Goal: Answer question/provide support

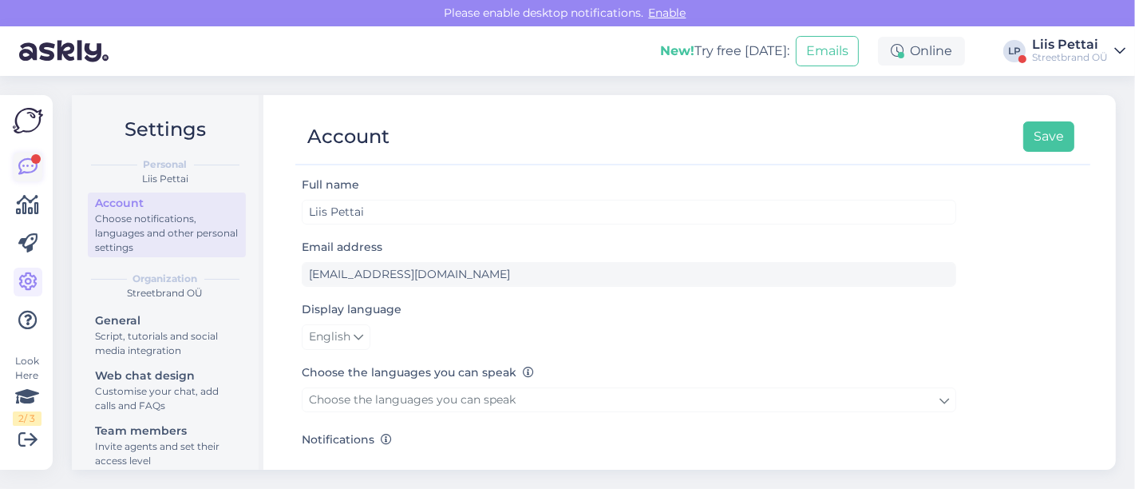
click at [14, 166] on link at bounding box center [28, 166] width 29 height 29
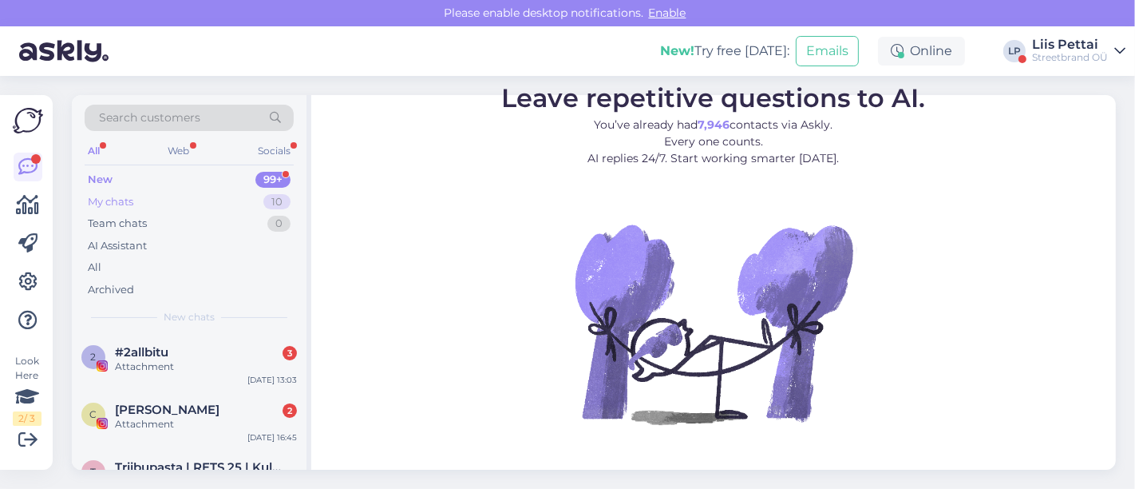
click at [171, 200] on div "My chats 10" at bounding box center [189, 202] width 209 height 22
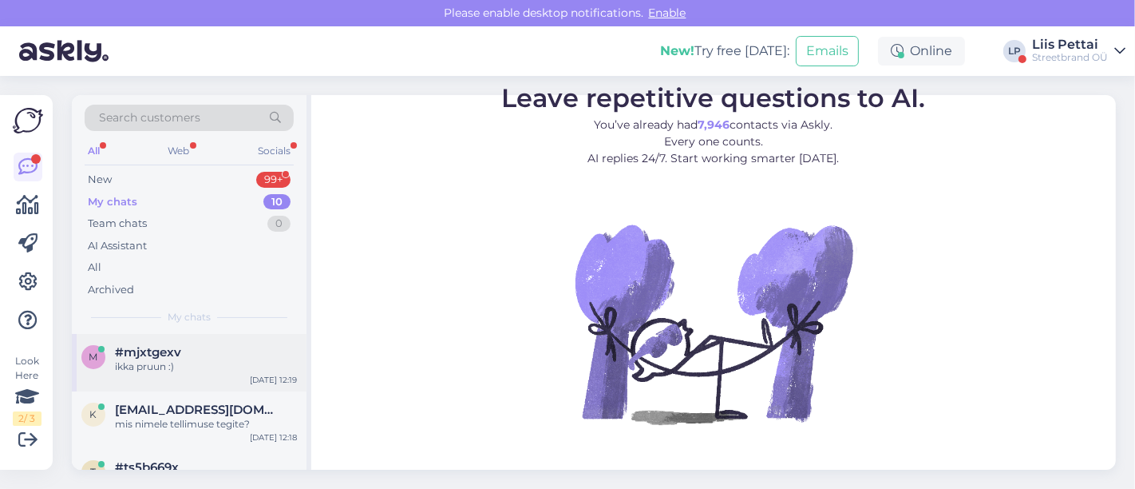
click at [166, 356] on span "#mjxtgexv" at bounding box center [148, 352] width 66 height 14
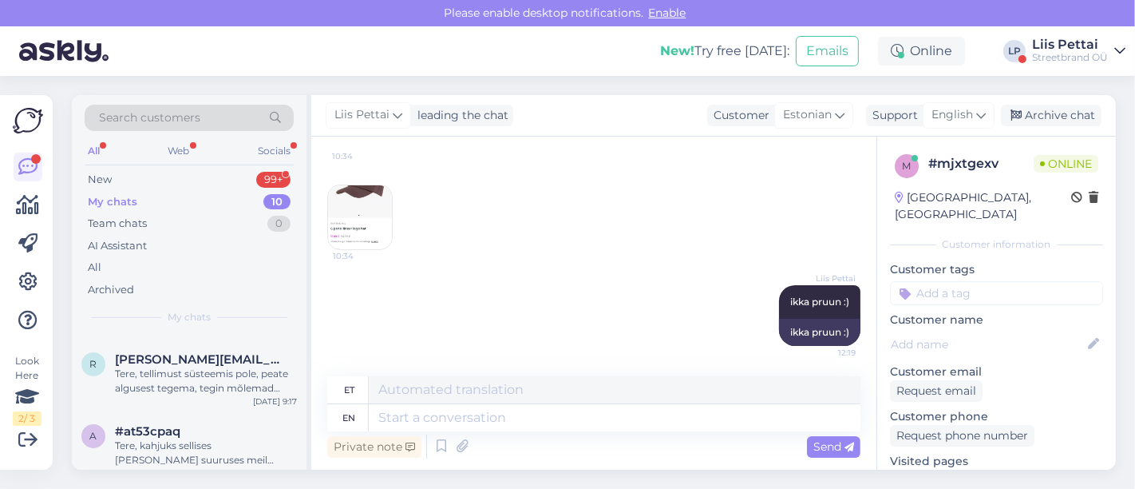
scroll to position [283, 0]
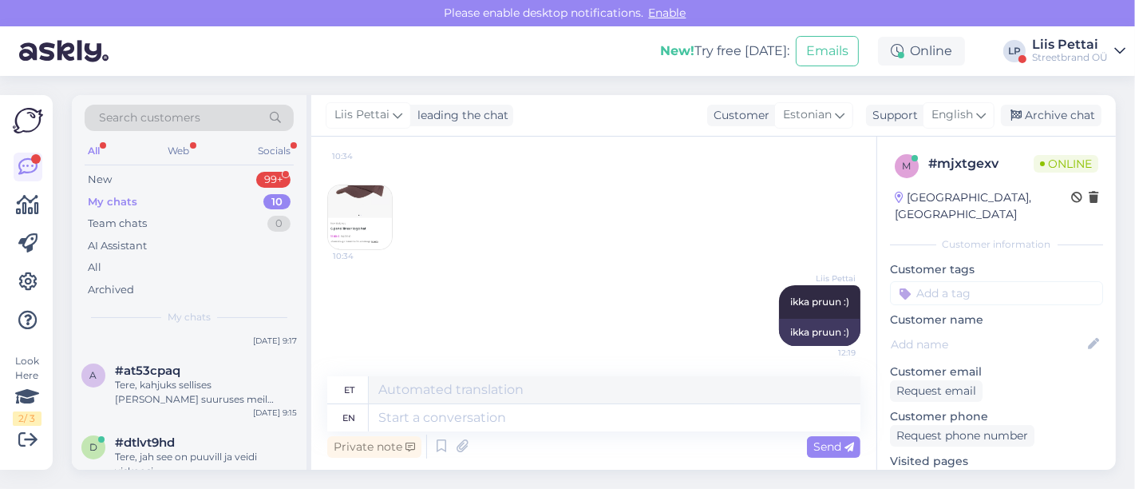
click at [1091, 52] on div "Streetbrand OÜ" at bounding box center [1070, 57] width 76 height 13
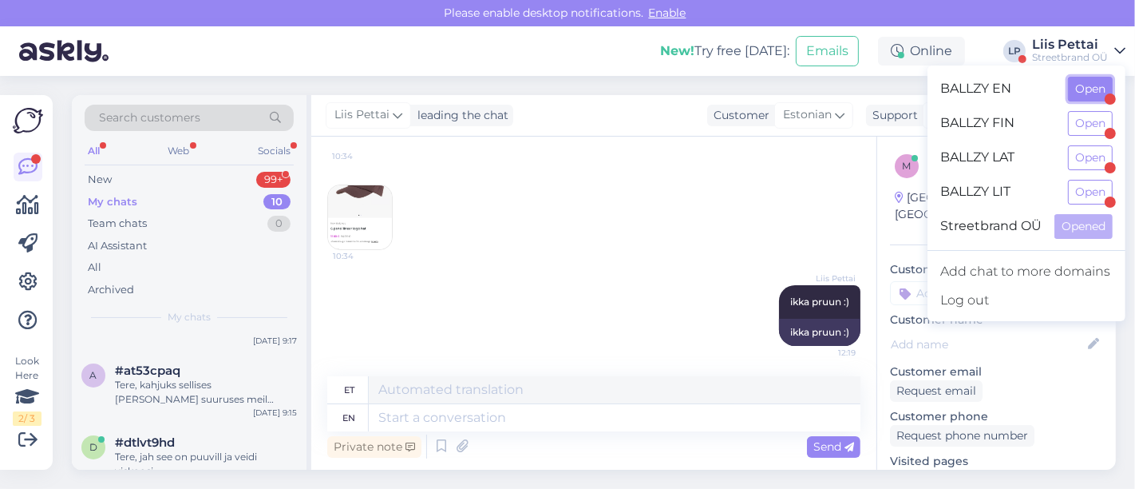
click at [1091, 81] on button "Open" at bounding box center [1090, 89] width 45 height 25
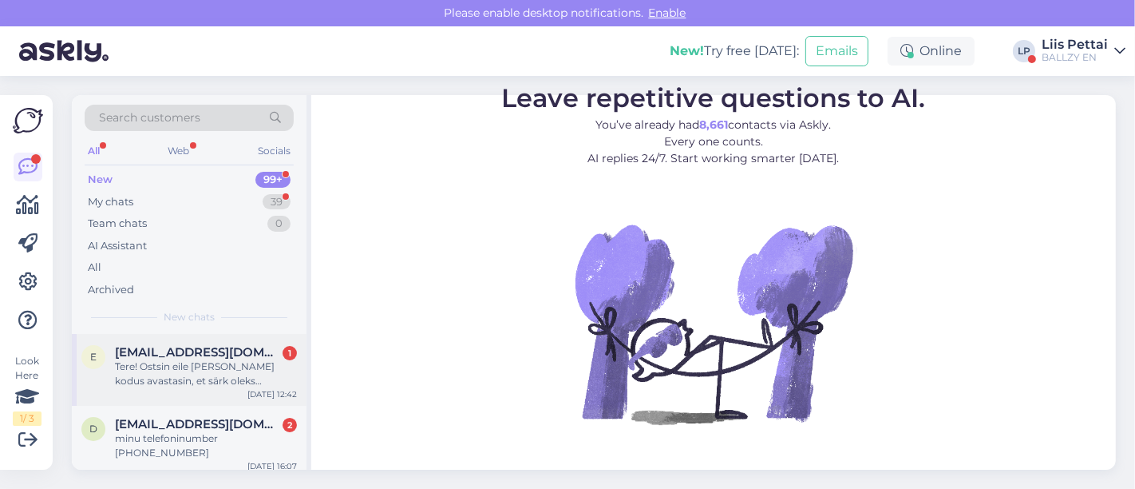
click at [189, 383] on div "Tere! Ostsin eile [PERSON_NAME] kodus avastasin, et särk oleks pidanud olema so…" at bounding box center [206, 373] width 182 height 29
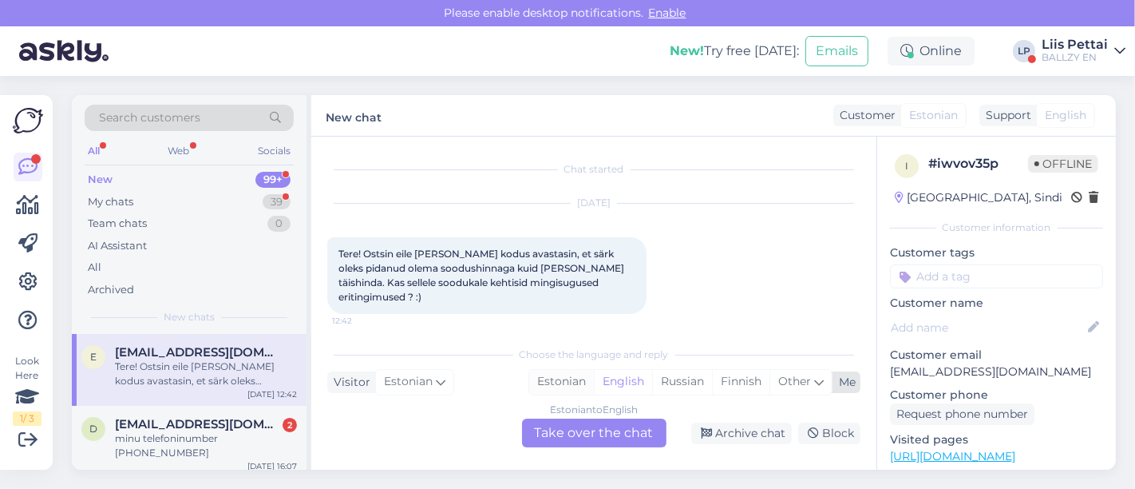
scroll to position [34, 0]
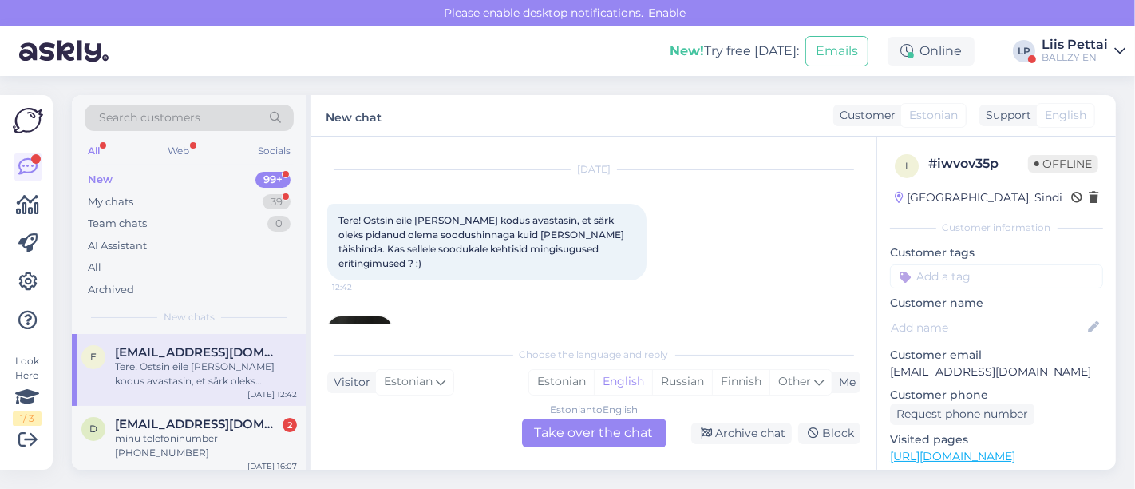
click at [865, 239] on div "Chat started [DATE] Tere! Ostsin eile [PERSON_NAME] kodus avastasin, et särk ol…" at bounding box center [601, 237] width 548 height 171
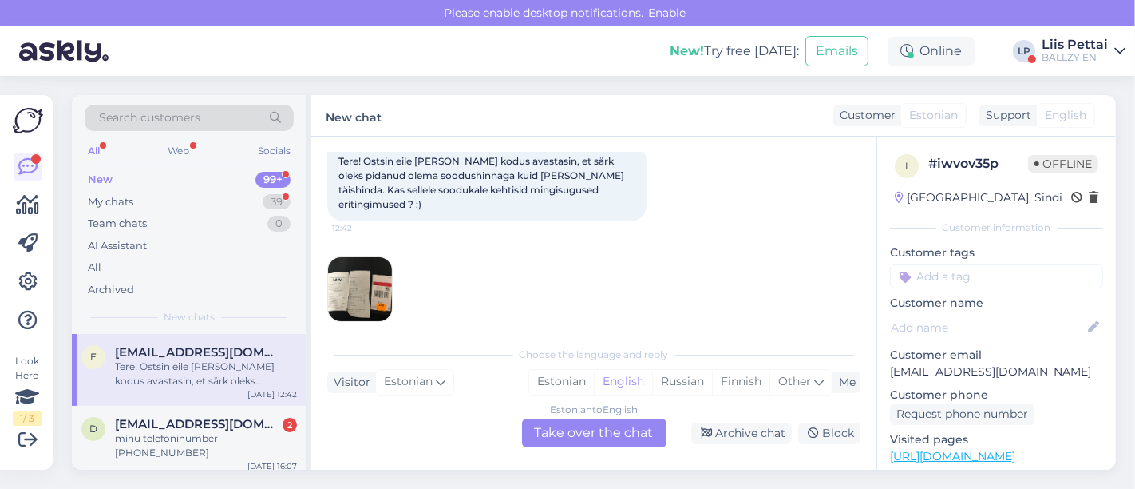
click at [378, 259] on img at bounding box center [360, 289] width 64 height 64
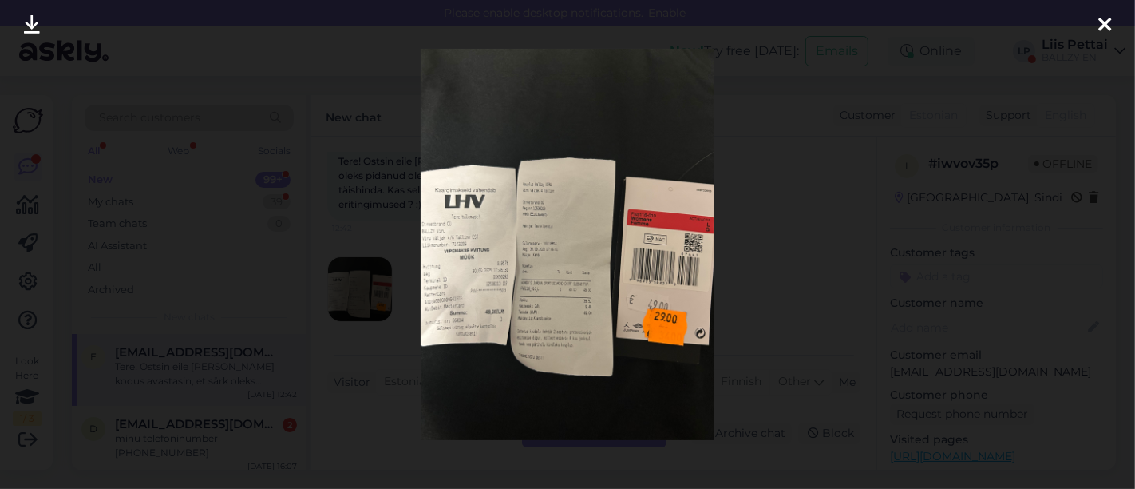
click at [401, 422] on div at bounding box center [567, 244] width 1135 height 489
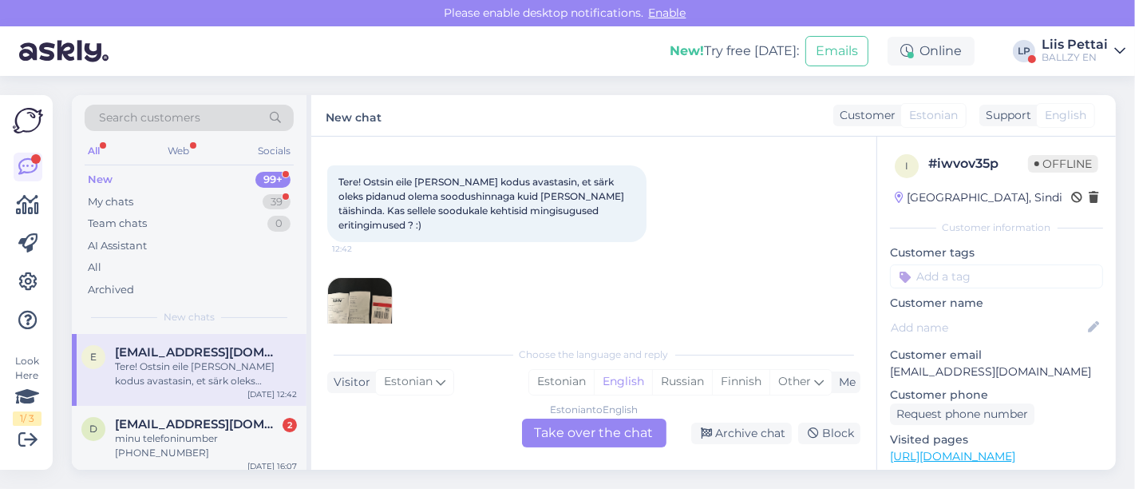
scroll to position [56, 0]
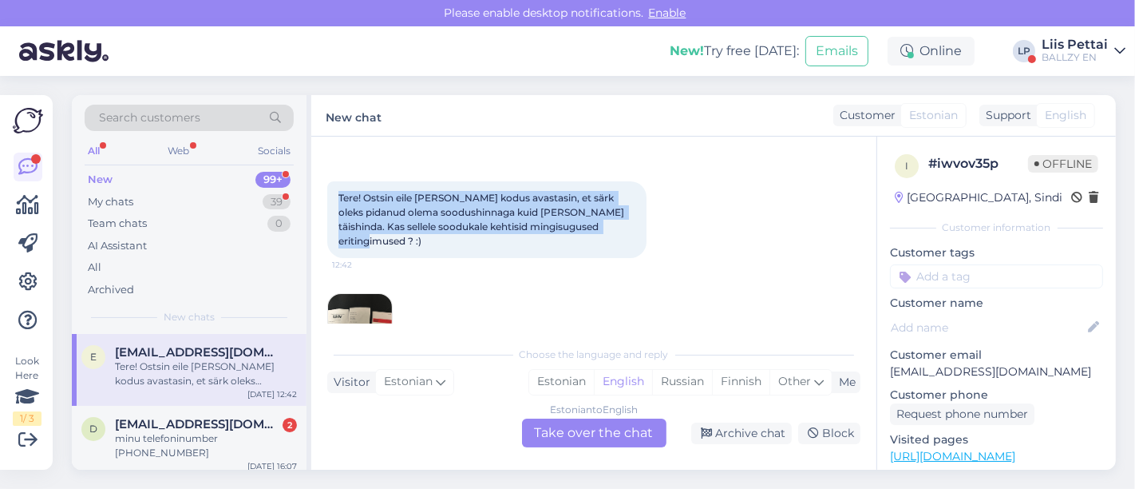
drag, startPoint x: 339, startPoint y: 158, endPoint x: 631, endPoint y: 230, distance: 300.1
click at [631, 230] on div "Tere! Ostsin eile [PERSON_NAME] kodus avastasin, et särk oleks pidanud olema so…" at bounding box center [486, 219] width 319 height 77
copy span "Tere! Ostsin eile [PERSON_NAME] kodus avastasin, et särk oleks pidanud olema so…"
click at [355, 297] on img at bounding box center [360, 326] width 64 height 64
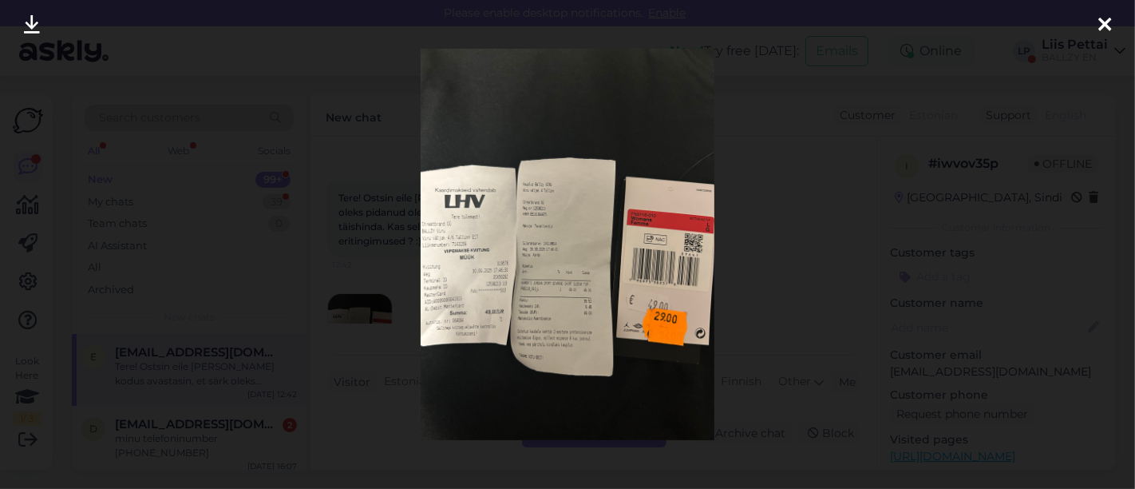
click at [351, 196] on div at bounding box center [567, 244] width 1135 height 489
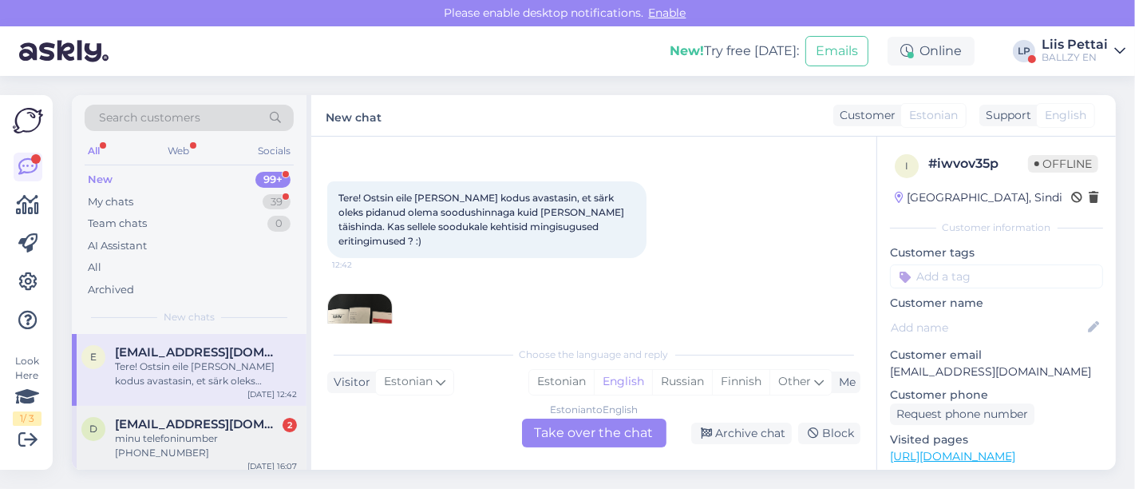
click at [191, 451] on div "d [EMAIL_ADDRESS][DOMAIN_NAME] 2 minu telefoninumber +37067023739 [DATE] 16:07" at bounding box center [189, 442] width 235 height 72
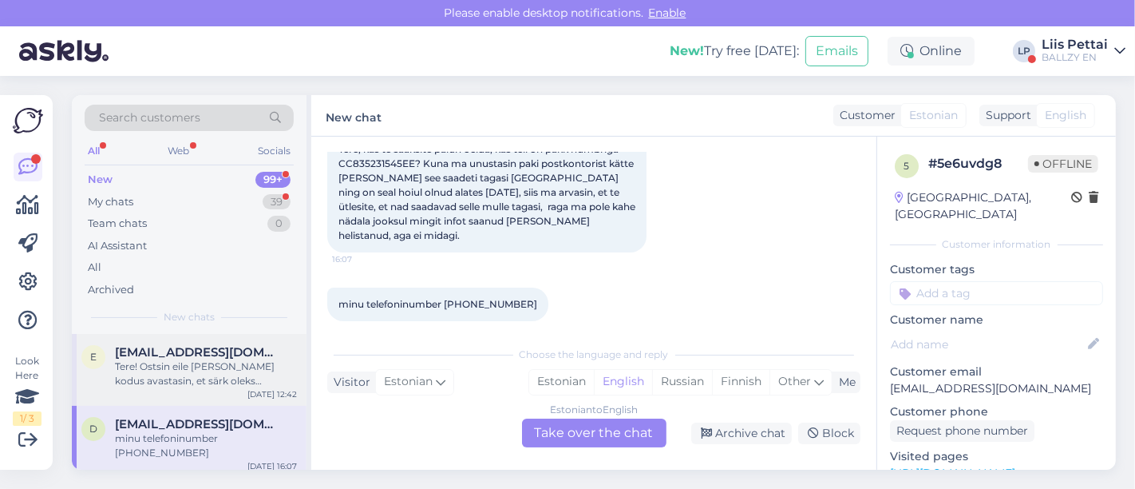
click at [212, 358] on div "[EMAIL_ADDRESS][DOMAIN_NAME] Tere! Ostsin eile [PERSON_NAME] kodus avastasin, e…" at bounding box center [206, 366] width 182 height 43
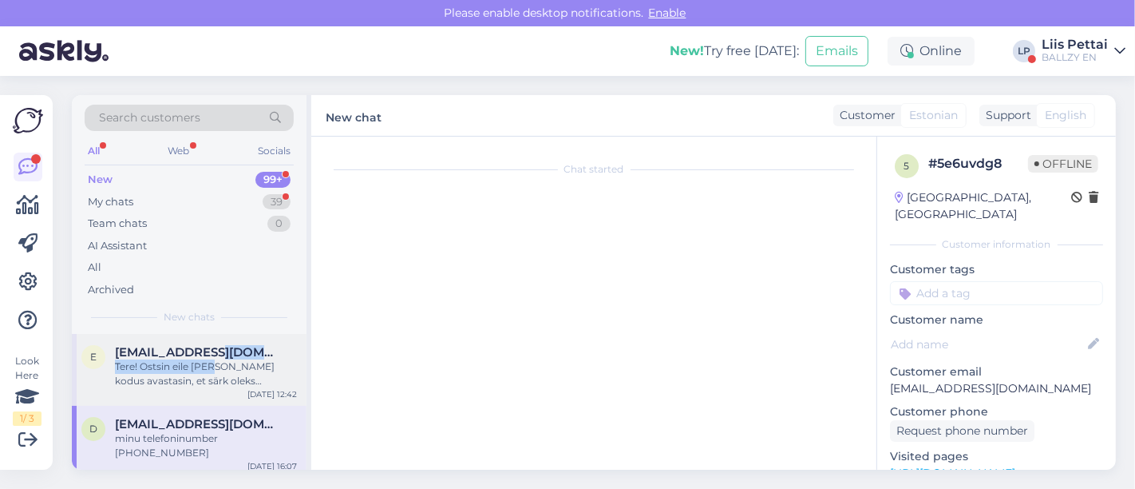
scroll to position [34, 0]
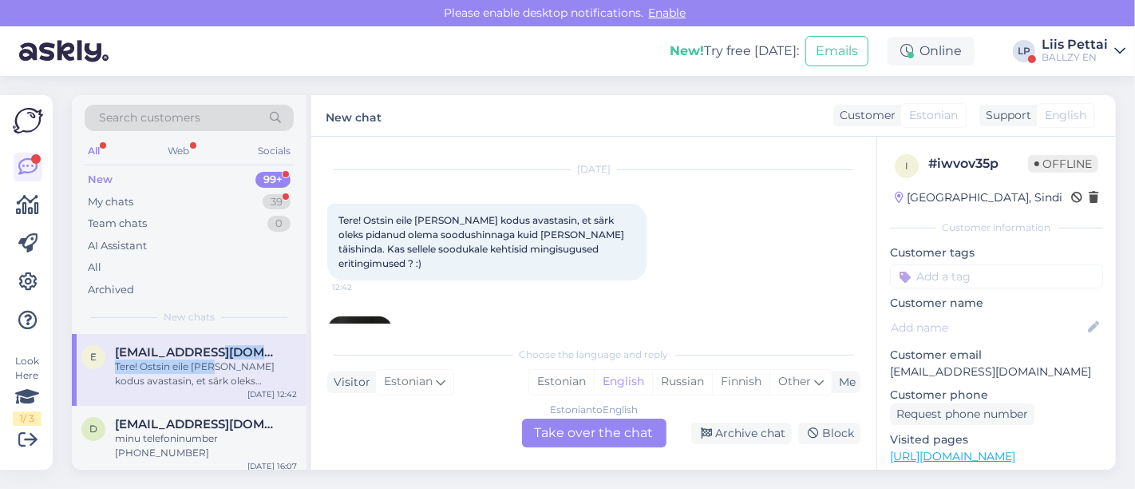
click at [1088, 57] on div "BALLZY EN" at bounding box center [1075, 57] width 66 height 13
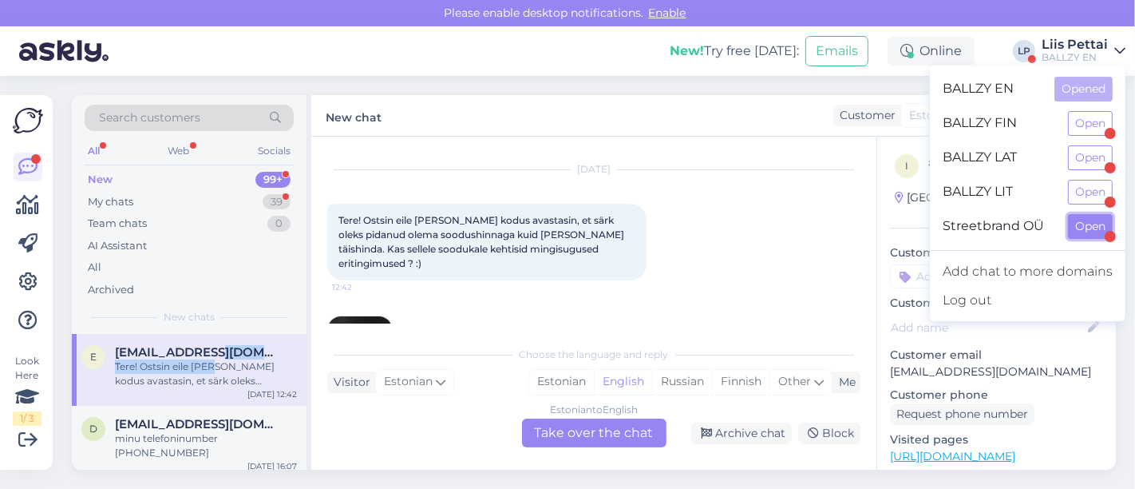
click at [1076, 234] on button "Open" at bounding box center [1090, 226] width 45 height 25
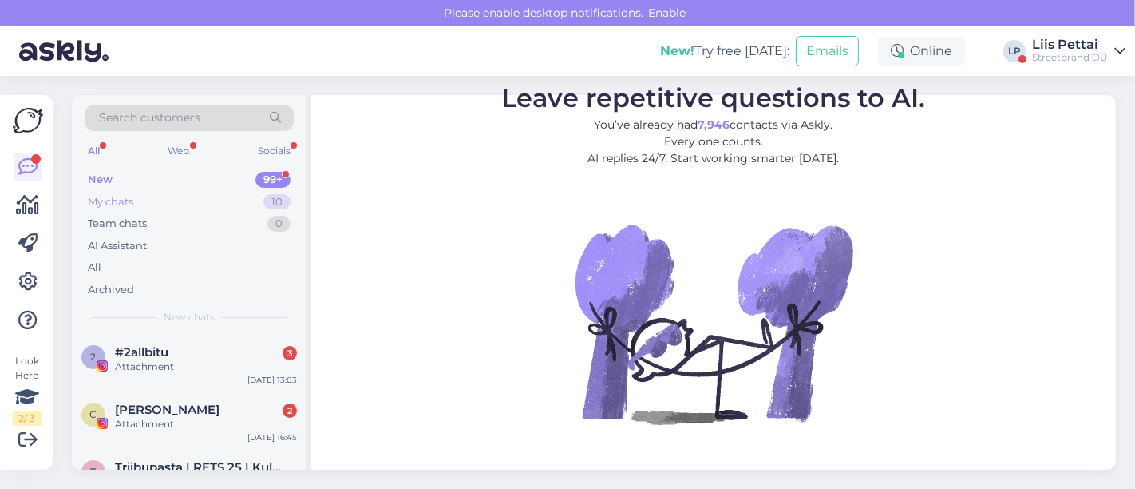
click at [156, 196] on div "My chats 10" at bounding box center [189, 202] width 209 height 22
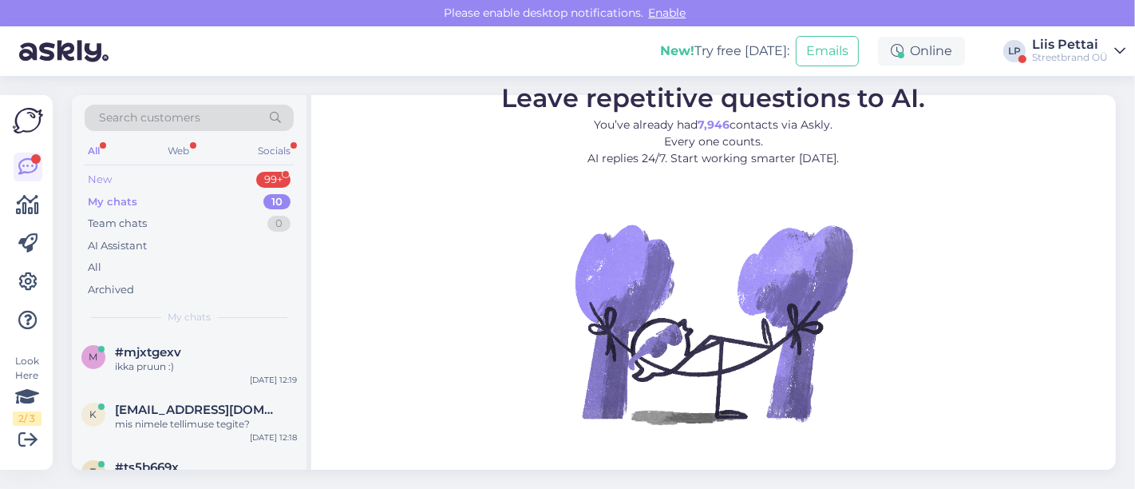
click at [103, 176] on div "New" at bounding box center [100, 180] width 24 height 16
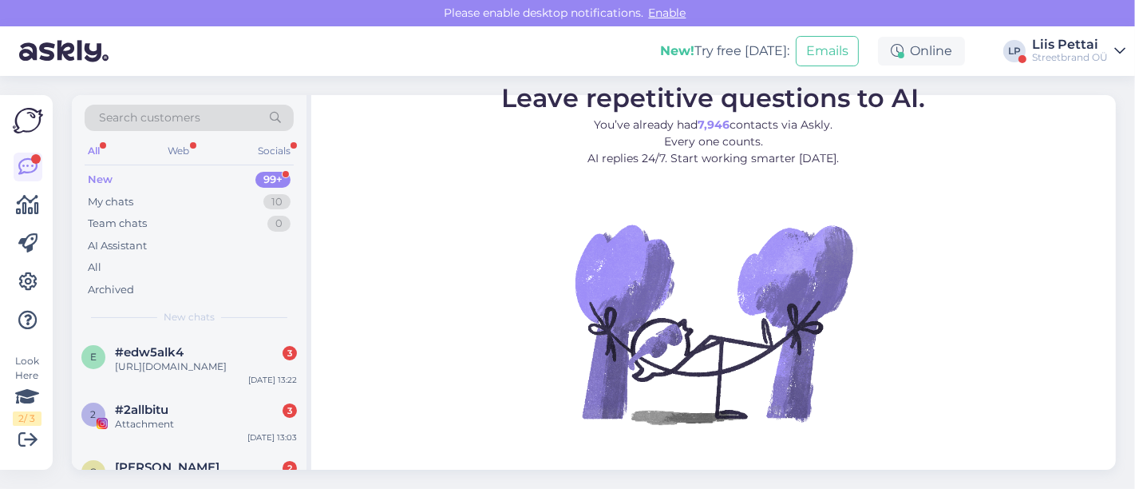
click at [102, 176] on div "New" at bounding box center [100, 180] width 25 height 16
click at [148, 374] on div "[URL][DOMAIN_NAME]" at bounding box center [206, 366] width 182 height 14
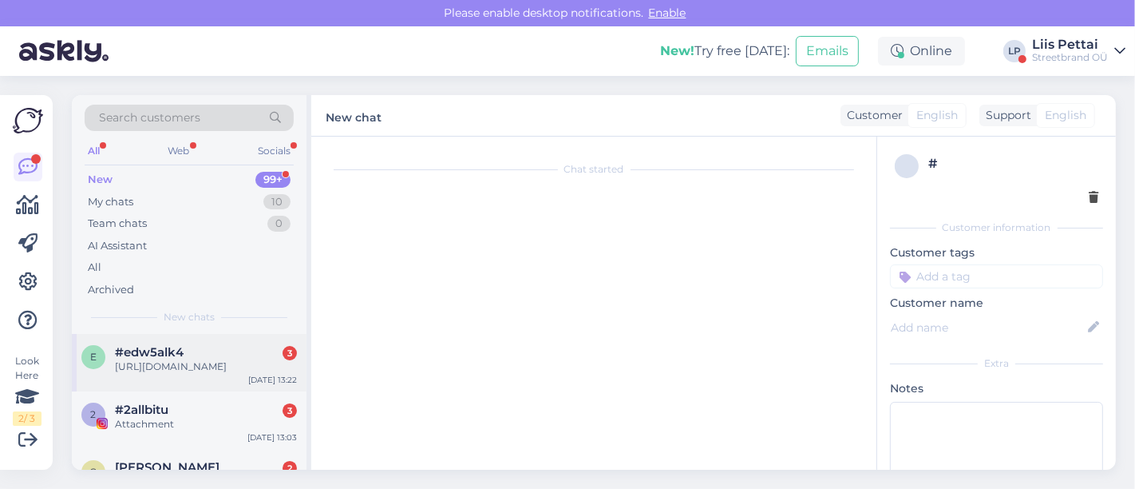
scroll to position [301, 0]
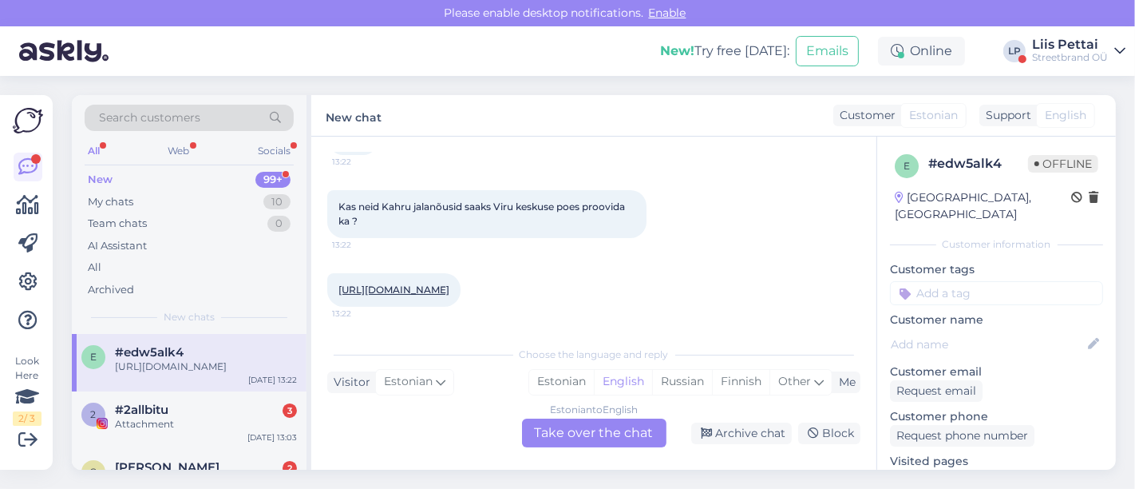
click at [449, 290] on link "[URL][DOMAIN_NAME]" at bounding box center [393, 289] width 111 height 12
click at [565, 436] on div "Estonian to English Take over the chat" at bounding box center [594, 432] width 144 height 29
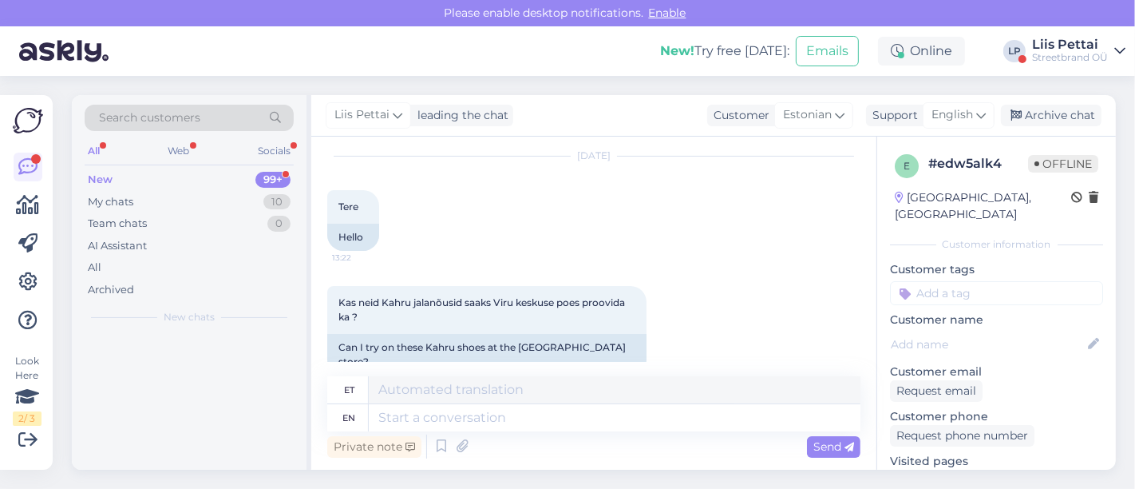
scroll to position [397, 0]
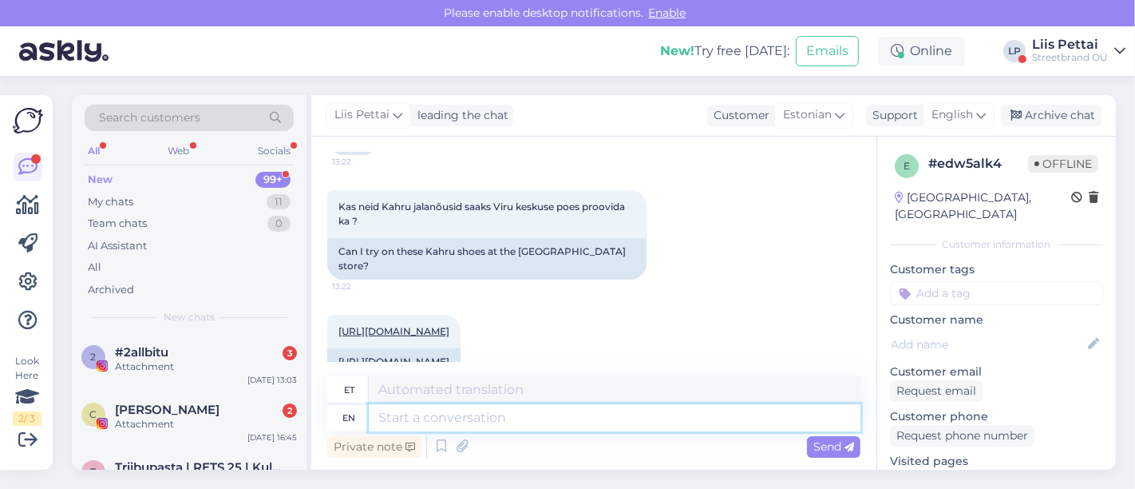
click at [503, 425] on textarea at bounding box center [615, 417] width 492 height 27
type textarea "s"
type textarea "Tere, sel"
type textarea "Tere,"
type textarea "Tere, kui to"
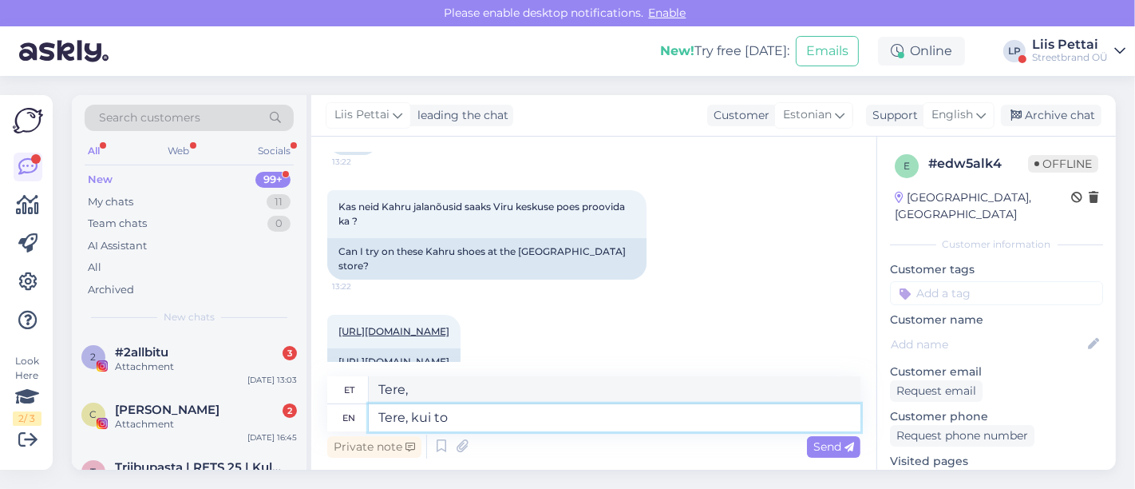
type textarea "Tere, kui"
type textarea "Tere, kui tooder"
type textarea "Tere, kui toodet p"
type textarea "Tere, kui toodet"
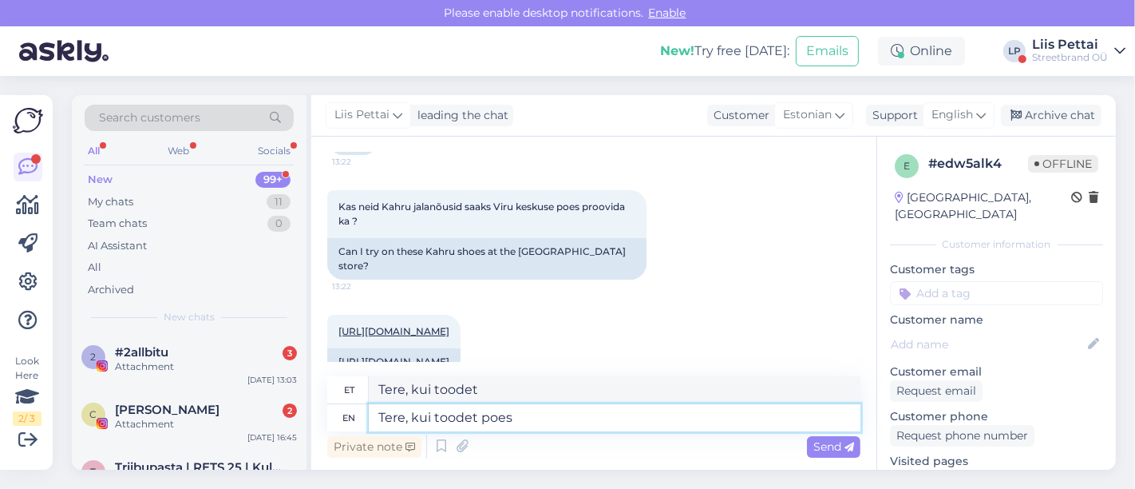
type textarea "Tere, kui toodet poes s"
type textarea "Tere, kui tooted poes"
type textarea "Tere, kui toodet [PERSON_NAME] saadaval ei"
type textarea "Tere, kui toodet poes saadaval"
type textarea "Tere, kui toodet [PERSON_NAME] saadaval ei ole"
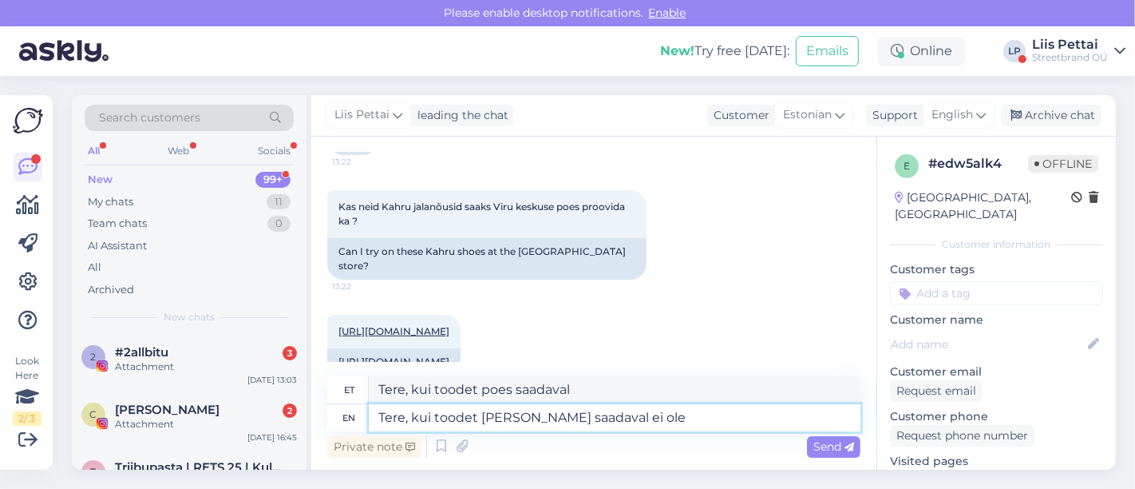
type textarea "Tere, kui toodet poes ei"
type textarea "Tere, kui toodet [PERSON_NAME] saadaval ei ole, si"
type textarea "Tere, kui toodet poes ei ole,"
type textarea "Tere, kui toodet [PERSON_NAME] saadaval ei ole, siis s"
type textarea "Tere, kui toodet poes ei ole, siis"
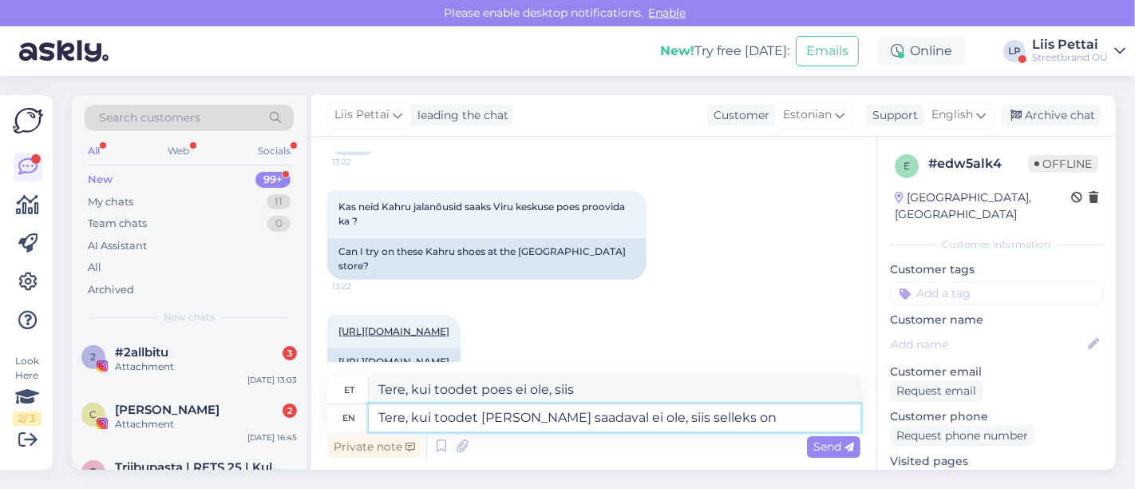
type textarea "Tere, kui toodet [PERSON_NAME] saadaval ei ole, siis selleks ong"
type textarea "Tere, kui toodet poes ei ole, siis selleks"
type textarea "Tere, kui toodet poes saadaval ei ole, siis selleks ongi mei"
type textarea "Tere, kui toodet poes ei ole, siis selleks ongi"
type textarea "Tere, kui toodet poes saadaval ei ole, siis selleks ongi meil tasutat"
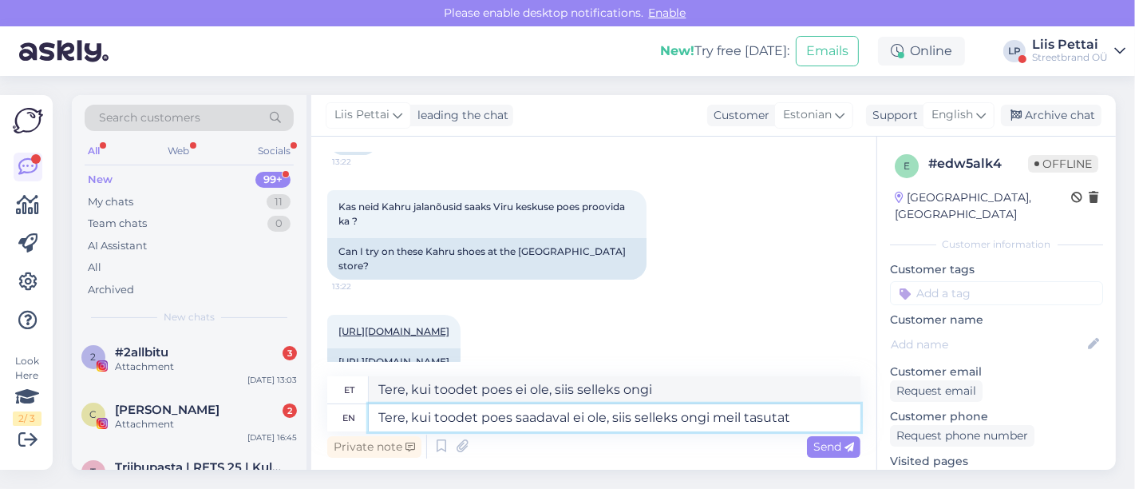
type textarea "Tere, kui toodet poes saada ei ole, siis selleks ongi meil"
type textarea "Tere, kui toodet poes saadaval ei ole, siis selleks ongi meil tasuta te"
type textarea "Tere, kui toodet poes saada ei ole, siis selleks on meil tasuta"
type textarea "Tere, kui toodet poes saadaval ei ole, siis selleks ongi meil tasuta tellimine …"
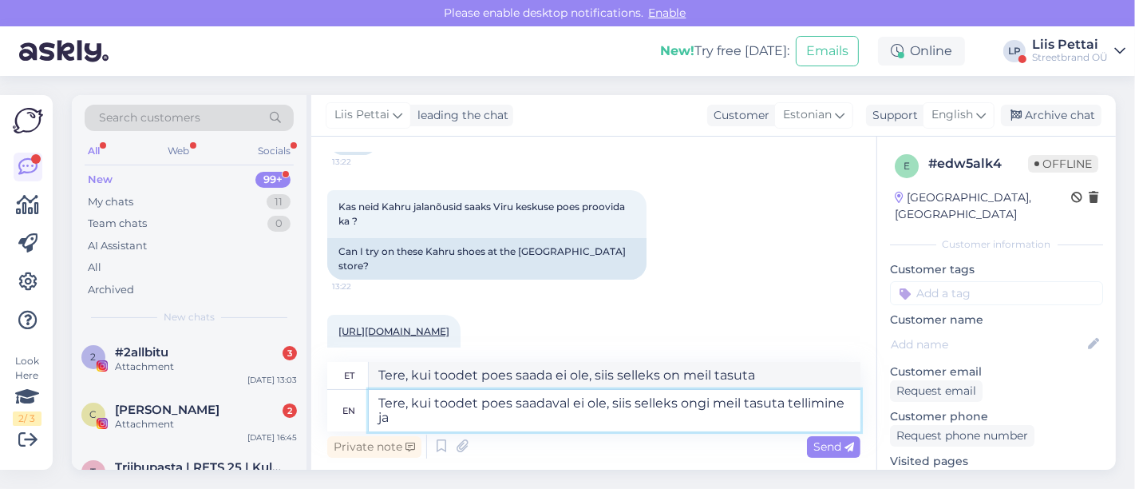
type textarea "Tere, kui toodet poes saada ei ole, siis selleks on meil tasuta tellimine"
type textarea "Tere, kui toodet poes saadaval ei ole, siis selleks ongi meil tasuta tellimine …"
type textarea "Tere, kui toodet poes saada ei ole, siis selleks on meil tasuta tellimine ja"
type textarea "Tere, kui toodet [PERSON_NAME] saadaval ei ole, siis selleks ongi meil tasuta t…"
type textarea "Tere, kui toodet poes saada ei ole, siis selleks on meil tasuta tellimine ja ta…"
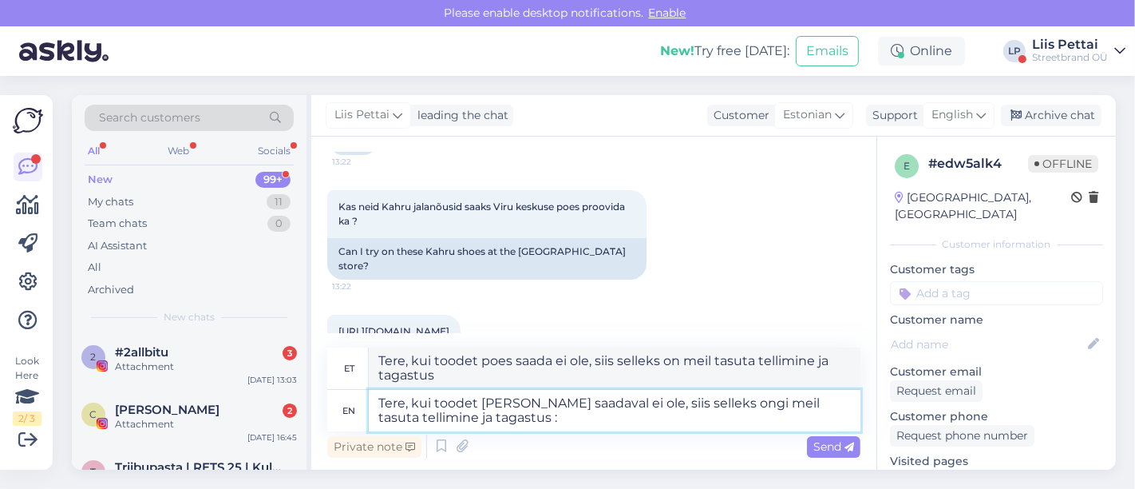
type textarea "Tere, kui toodet poes saadaval ei ole, siis selleks ongi meil tasuta tellimine …"
type textarea "Tere, kui toodet poes saada ei ole, siis selleks on meil tasuta tellimine ja ta…"
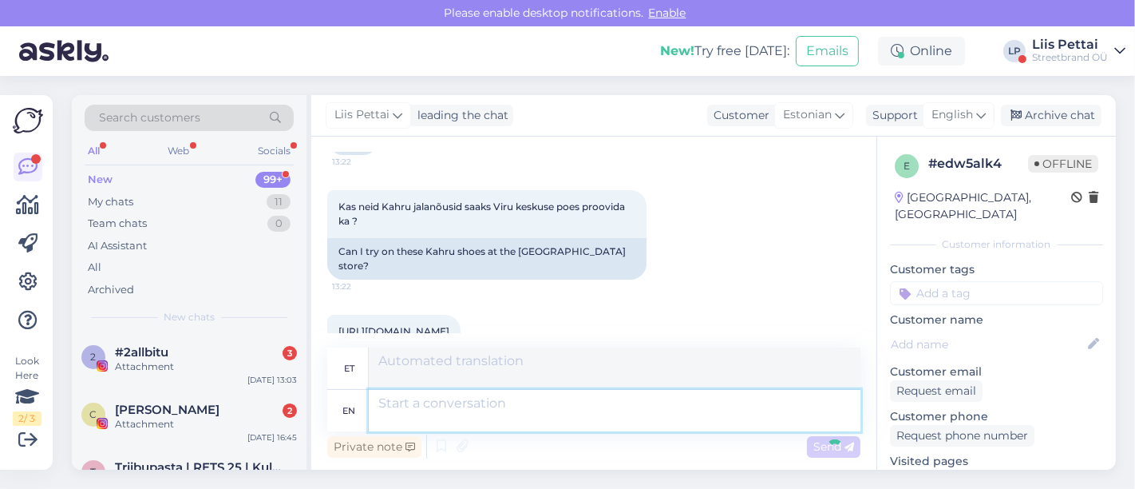
scroll to position [536, 0]
